Goal: Information Seeking & Learning: Learn about a topic

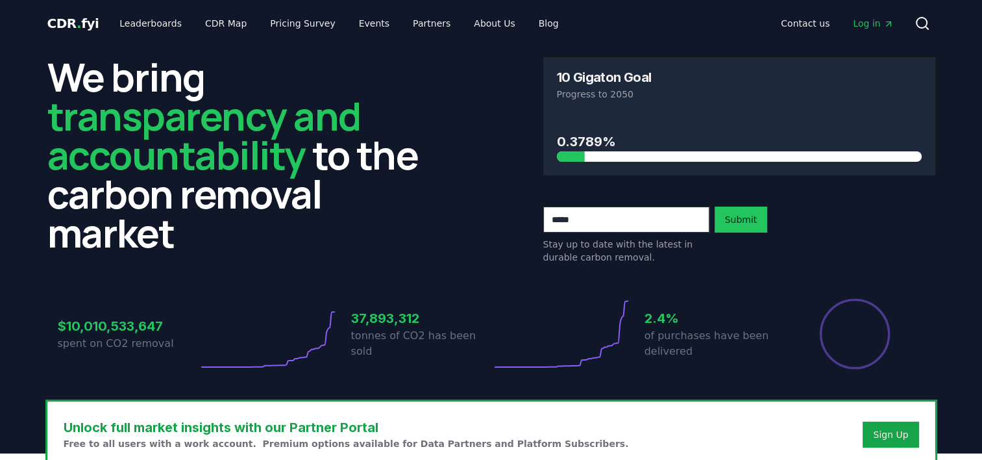
click at [922, 27] on icon at bounding box center [923, 24] width 16 height 16
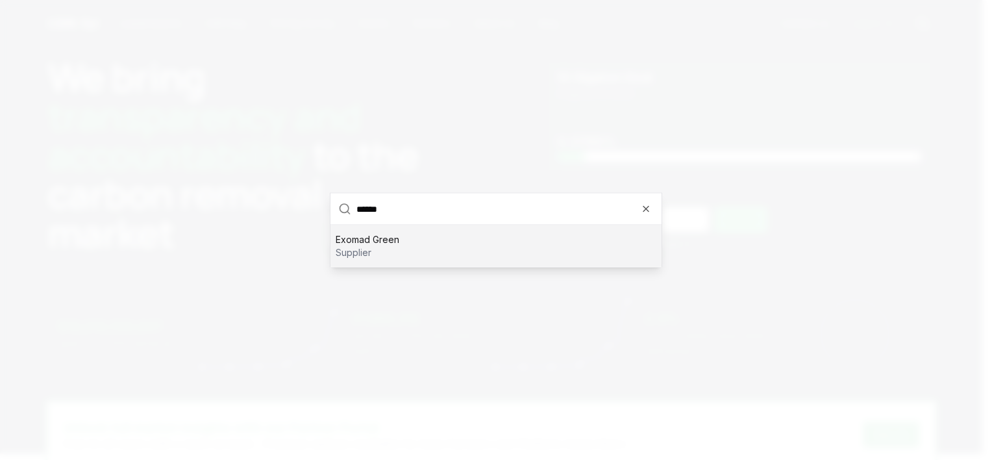
type input "******"
click at [378, 242] on p "Exomad Green" at bounding box center [368, 239] width 64 height 13
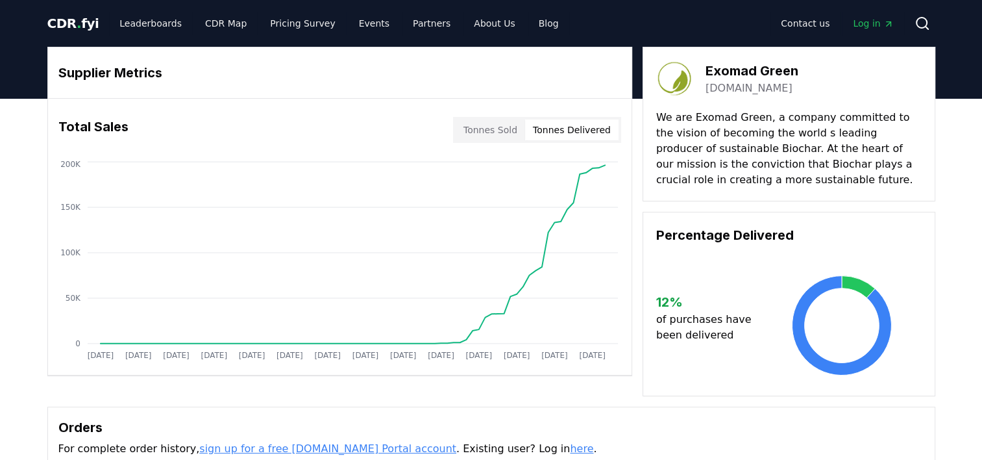
click at [597, 139] on button "Tonnes Delivered" at bounding box center [571, 129] width 93 height 21
